Goal: Information Seeking & Learning: Learn about a topic

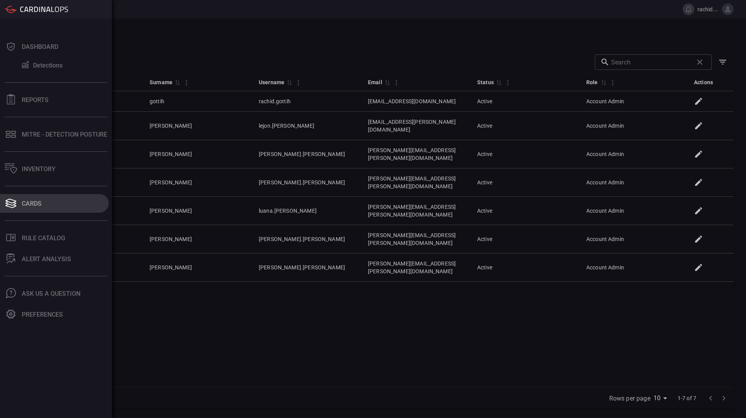
click at [16, 210] on button "Cards" at bounding box center [54, 203] width 109 height 19
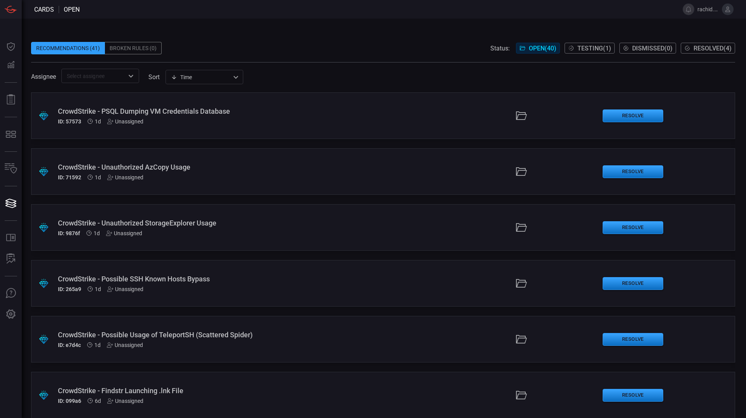
type button "/cards"
click at [136, 47] on div "Broken Rules (0)" at bounding box center [133, 48] width 57 height 12
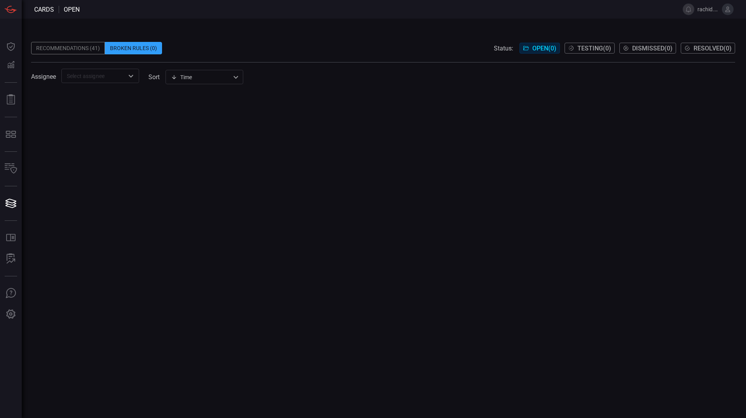
click at [70, 47] on div "Recommendations (41)" at bounding box center [68, 48] width 74 height 12
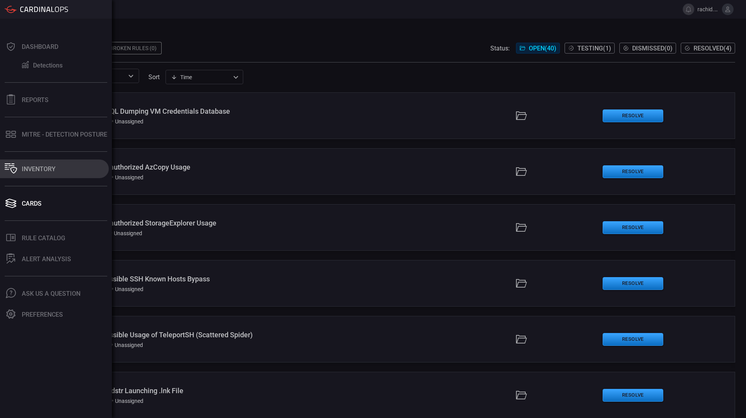
click at [35, 170] on div "Inventory" at bounding box center [39, 169] width 34 height 7
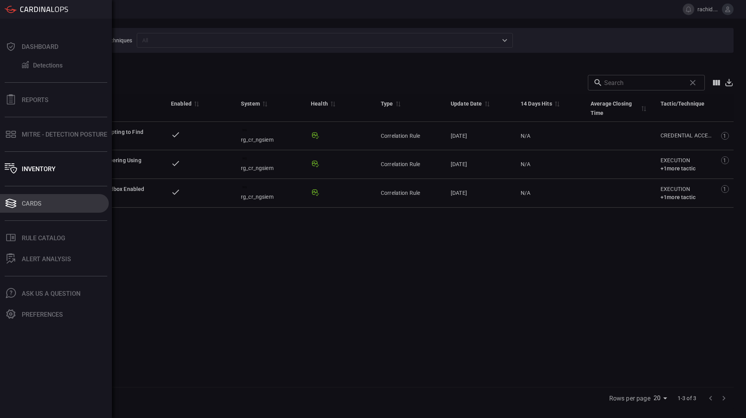
click at [18, 207] on button "Cards" at bounding box center [54, 203] width 109 height 19
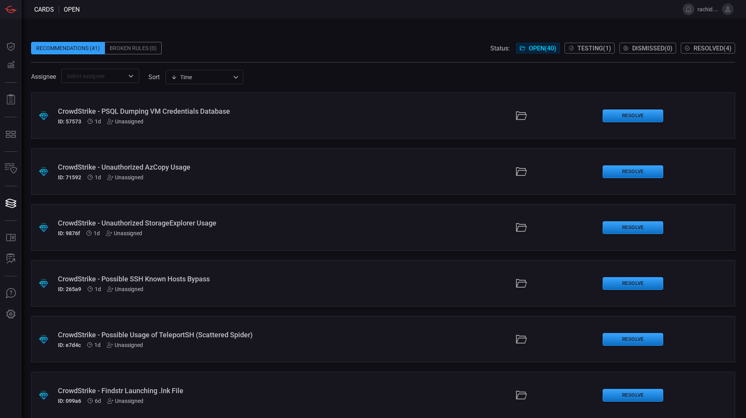
click at [92, 76] on input "text" at bounding box center [94, 76] width 60 height 10
click at [220, 61] on span at bounding box center [383, 58] width 704 height 8
click at [201, 336] on div "CrowdStrike - Possible Usage of TeleportSH (Scattered Spider)" at bounding box center [181, 335] width 247 height 8
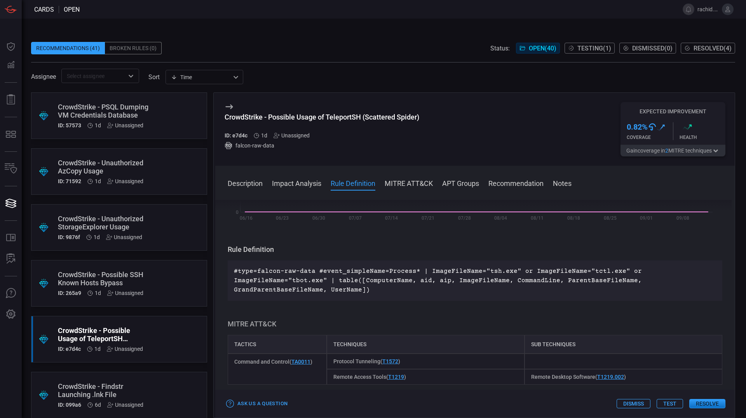
scroll to position [189, 0]
click at [99, 284] on div "CrowdStrike - Possible SSH Known Hosts Bypass" at bounding box center [104, 279] width 93 height 16
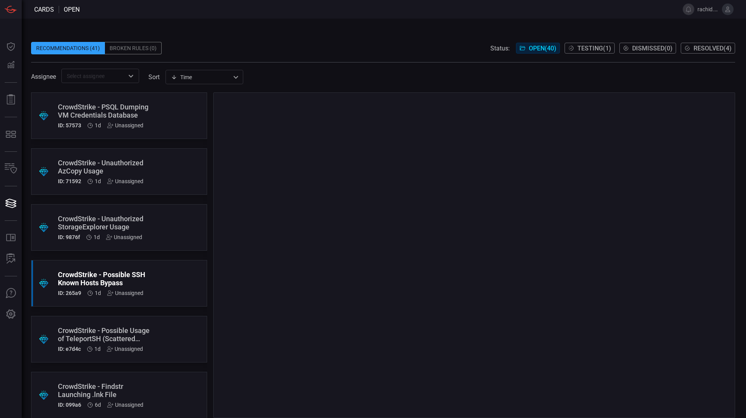
click at [99, 284] on div "CrowdStrike - Possible SSH Known Hosts Bypass" at bounding box center [104, 279] width 93 height 16
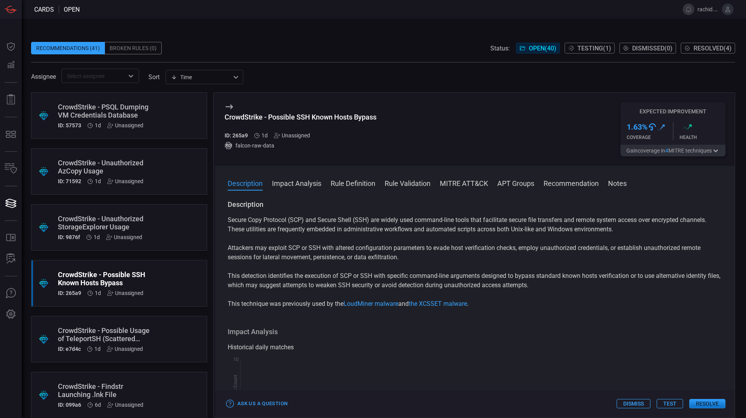
scroll to position [285, 0]
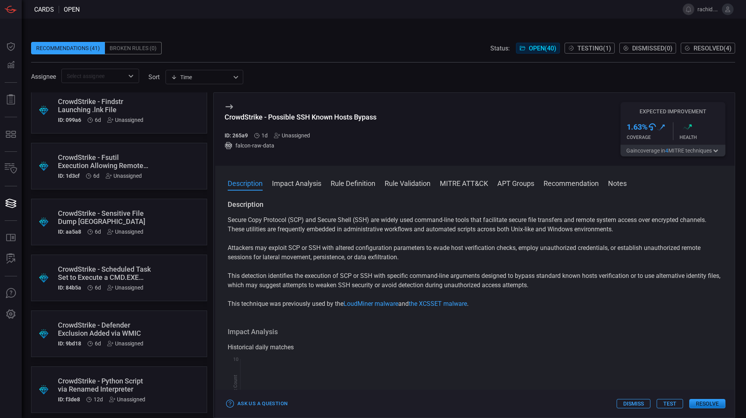
click at [345, 251] on p "Attackers may exploit SCP or SSH with altered configuration parameters to evade…" at bounding box center [475, 253] width 495 height 19
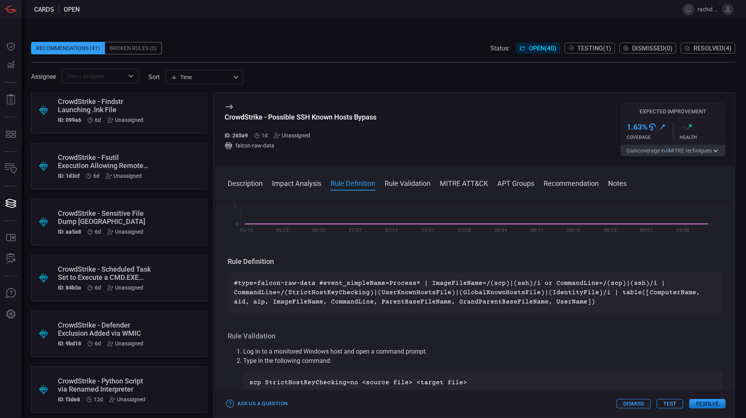
scroll to position [172, 0]
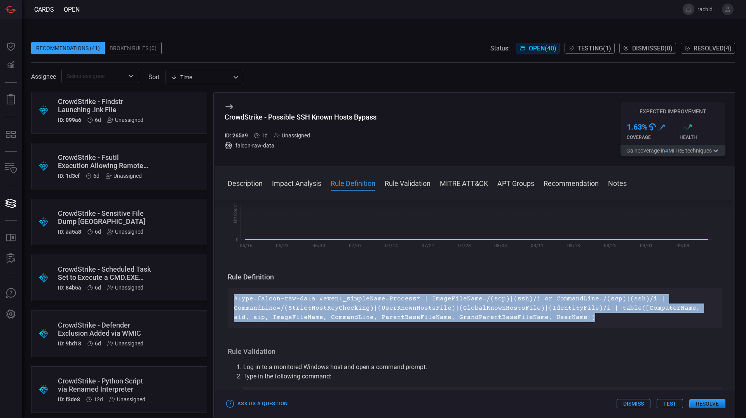
drag, startPoint x: 234, startPoint y: 300, endPoint x: 565, endPoint y: 322, distance: 331.4
click at [565, 322] on p "#type=falcon-raw-data #event_simpleName=Process* | ImageFileName=/(scp)|(ssh)/i…" at bounding box center [475, 309] width 482 height 28
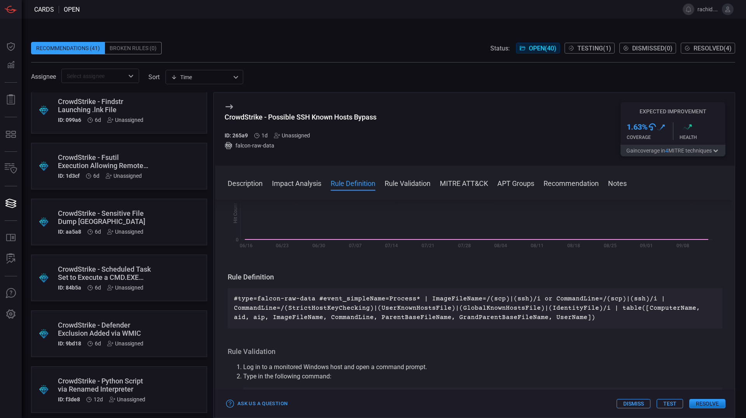
click at [134, 389] on div "CrowdStrike - Python Script via Renamed Interpreter" at bounding box center [104, 385] width 93 height 16
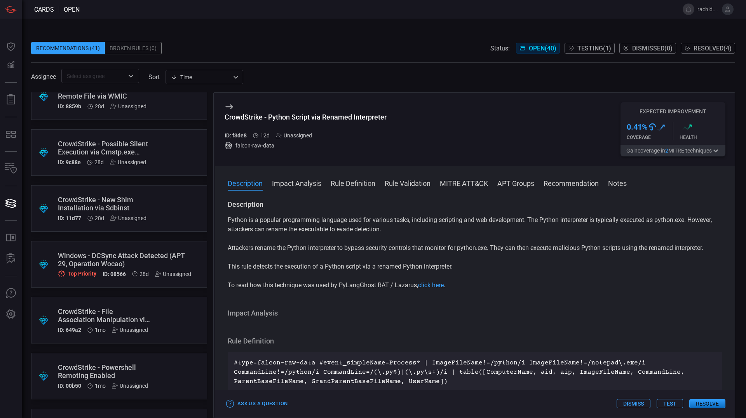
scroll to position [1316, 0]
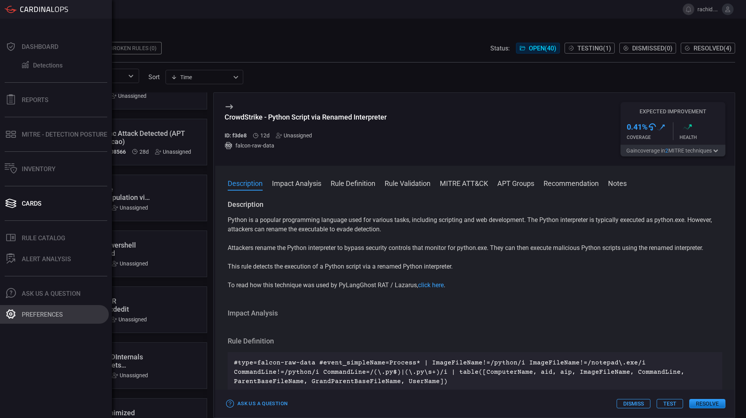
click at [50, 315] on div "Preferences" at bounding box center [42, 314] width 41 height 7
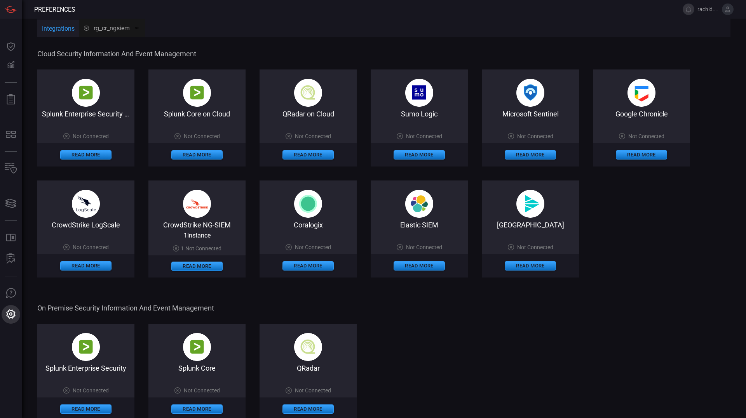
click at [50, 315] on div "Preferences rachid.gottih Dashboard Dashboard Detections Detections Reports Rep…" at bounding box center [373, 209] width 746 height 418
click at [192, 209] on img at bounding box center [197, 204] width 28 height 28
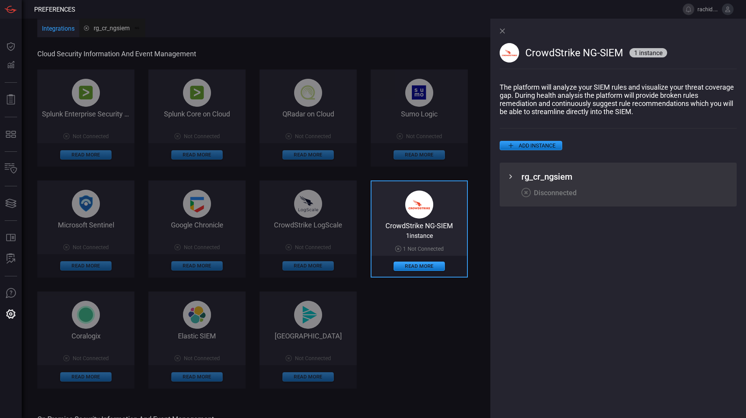
click at [430, 224] on div "CrowdStrike NG-SIEM" at bounding box center [419, 225] width 96 height 7
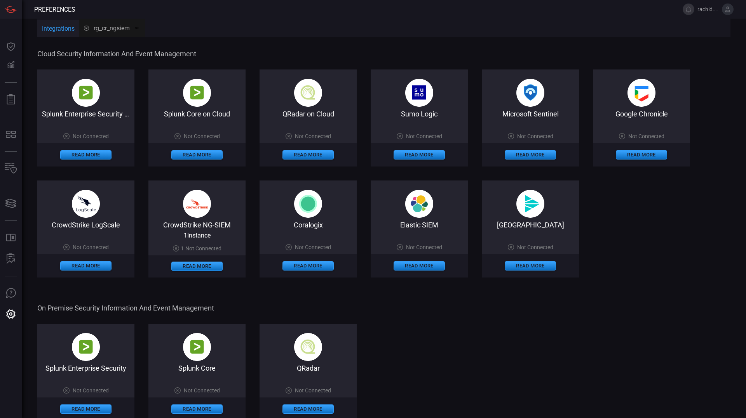
click at [64, 28] on button "Integrations" at bounding box center [58, 29] width 42 height 19
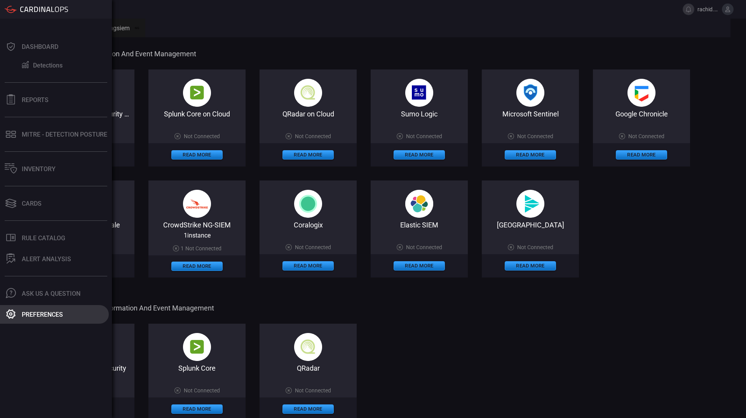
click at [38, 317] on div "Preferences" at bounding box center [42, 314] width 41 height 7
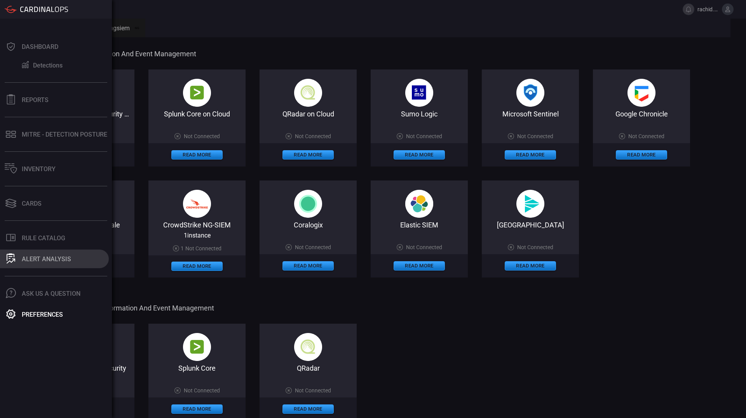
click at [53, 263] on button "ALERT ANALYSIS" at bounding box center [54, 259] width 109 height 19
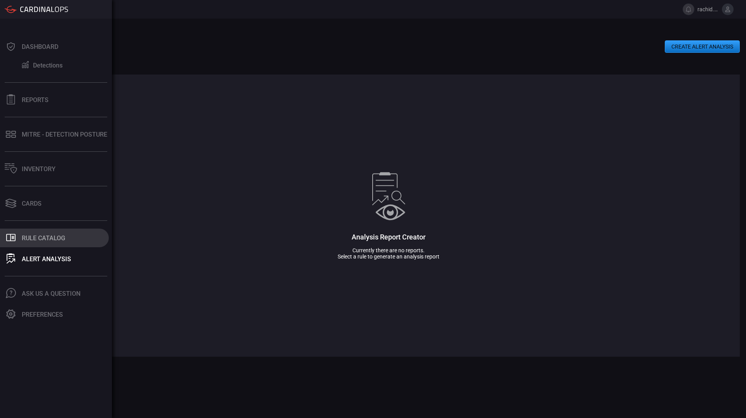
click at [15, 244] on button ".st0_rule_catalog_icon{fill: currentColor;} Rule Catalog" at bounding box center [54, 238] width 109 height 19
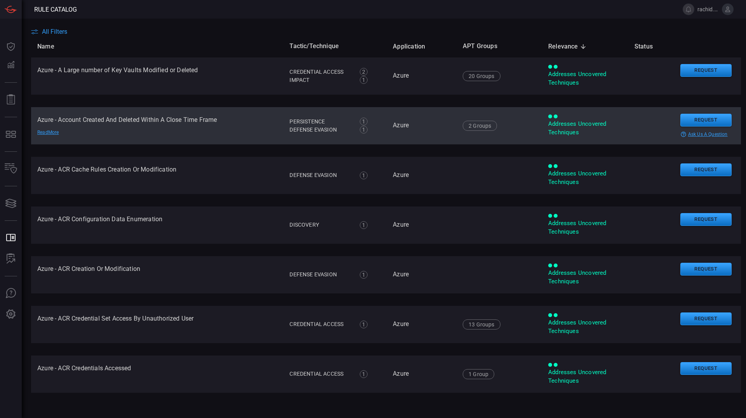
click at [273, 140] on td "Azure - Account Created And Deleted Within A Close Time Frame Read More" at bounding box center [157, 125] width 252 height 37
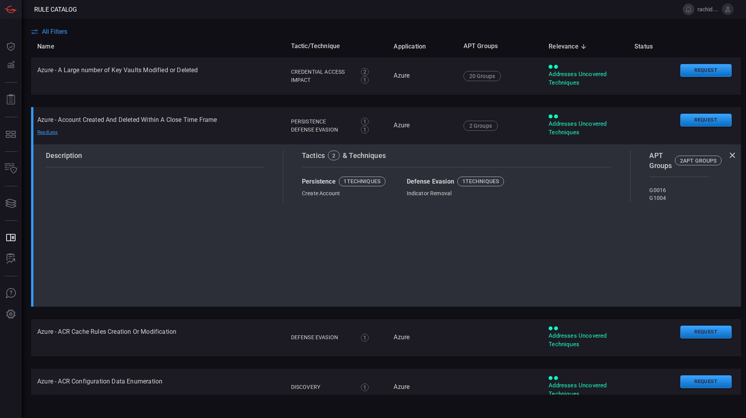
click at [190, 11] on span at bounding box center [375, 9] width 596 height 19
click at [59, 31] on span "All Filters" at bounding box center [54, 31] width 25 height 7
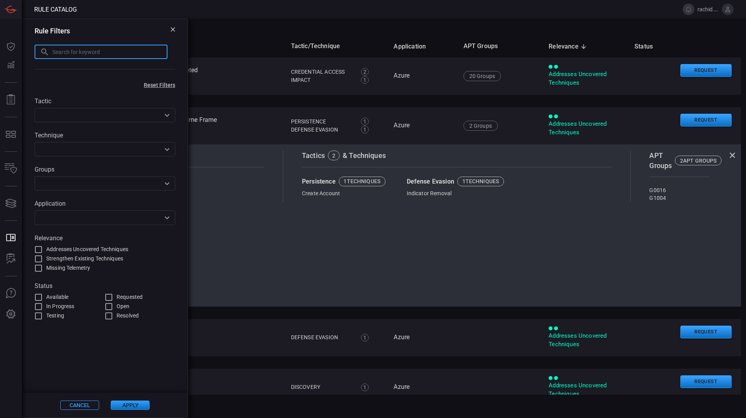
click at [70, 53] on input "text" at bounding box center [109, 52] width 115 height 14
type input "vmware"
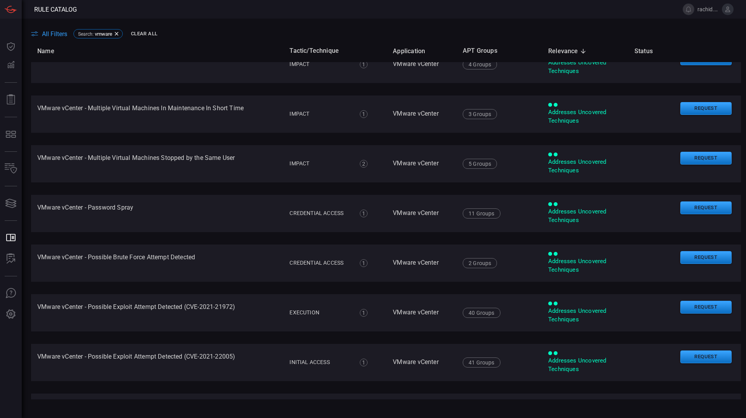
scroll to position [170, 0]
